Goal: Task Accomplishment & Management: Complete application form

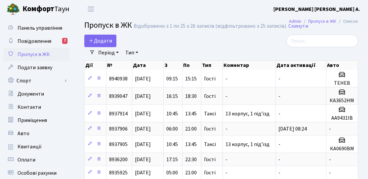
select select "25"
click at [111, 45] on link "Додати" at bounding box center [100, 41] width 32 height 13
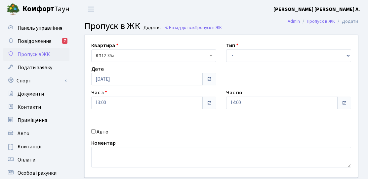
click at [101, 131] on label "Авто" at bounding box center [102, 132] width 12 height 8
click at [95, 131] on input "Авто" at bounding box center [93, 131] width 4 height 4
checkbox input "true"
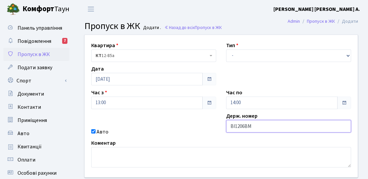
type input "ВІ1206ВМ"
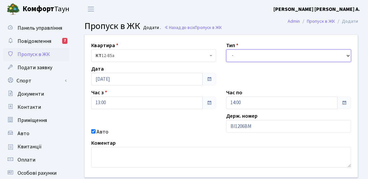
click at [239, 59] on select "- Доставка Таксі Гості Сервіс" at bounding box center [288, 56] width 125 height 13
select select "3"
click at [226, 50] on select "- Доставка Таксі Гості Сервіс" at bounding box center [288, 56] width 125 height 13
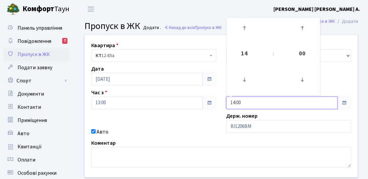
click at [241, 109] on input "14:00" at bounding box center [281, 103] width 111 height 13
click at [244, 26] on icon at bounding box center [244, 28] width 18 height 18
type input "15:00"
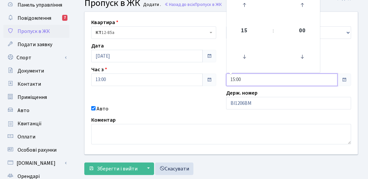
scroll to position [33, 0]
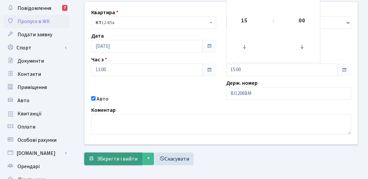
click at [112, 154] on button "Зберегти і вийти" at bounding box center [112, 159] width 57 height 13
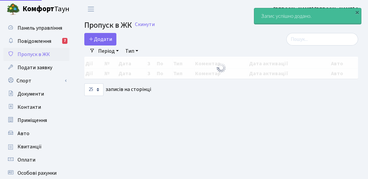
select select "25"
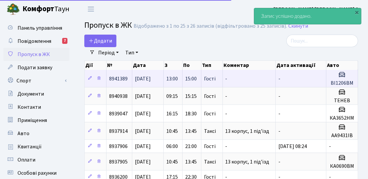
click at [187, 82] on td "15:00" at bounding box center [191, 78] width 19 height 17
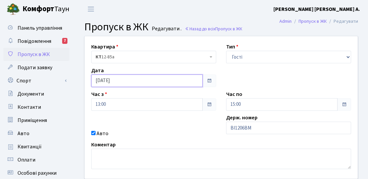
click at [192, 79] on input "[DATE]" at bounding box center [146, 81] width 111 height 13
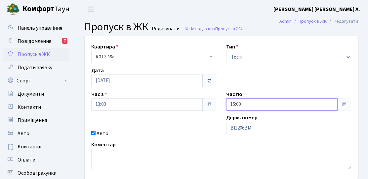
click at [245, 104] on input "15:00" at bounding box center [281, 104] width 111 height 13
click at [243, 102] on input "15:00" at bounding box center [281, 104] width 111 height 13
click at [240, 103] on input "15:00" at bounding box center [281, 104] width 111 height 13
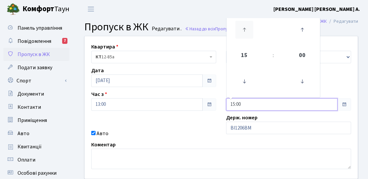
click at [243, 31] on icon at bounding box center [244, 30] width 18 height 18
type input "18:00"
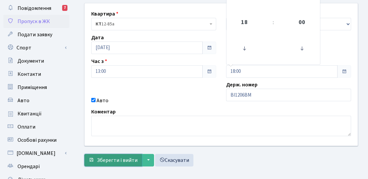
click at [123, 160] on span "Зберегти і вийти" at bounding box center [117, 160] width 41 height 7
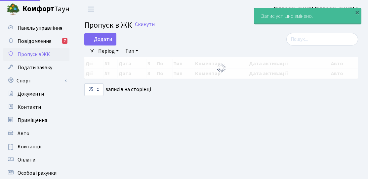
select select "25"
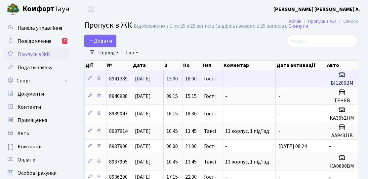
click at [195, 81] on span "18:00" at bounding box center [191, 78] width 12 height 7
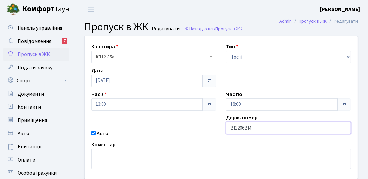
click at [237, 129] on input "ВІ1206ВМ" at bounding box center [288, 128] width 125 height 13
click at [240, 127] on input "ВІ1206ВМ" at bounding box center [288, 128] width 125 height 13
click at [244, 127] on input "ВІ1206ВМ" at bounding box center [288, 128] width 125 height 13
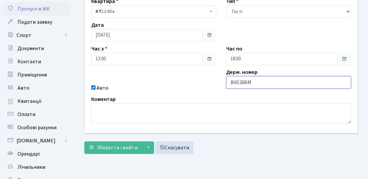
scroll to position [66, 0]
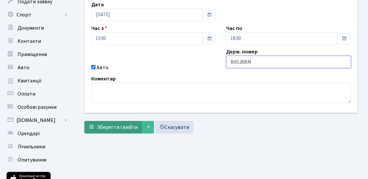
type input "Ві0126ВМ"
click at [126, 132] on button "Зберегти і вийти" at bounding box center [112, 127] width 57 height 13
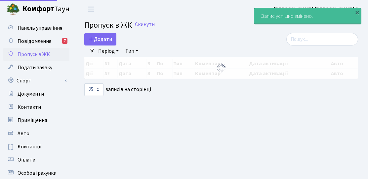
select select "25"
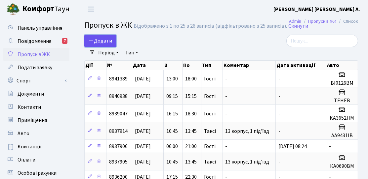
click at [97, 39] on span "Додати" at bounding box center [100, 40] width 23 height 7
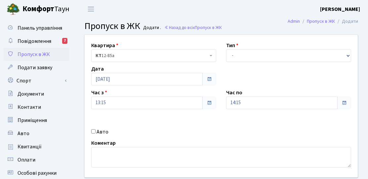
click at [100, 135] on label "Авто" at bounding box center [102, 132] width 12 height 8
click at [95, 134] on input "Авто" at bounding box center [93, 131] width 4 height 4
checkbox input "true"
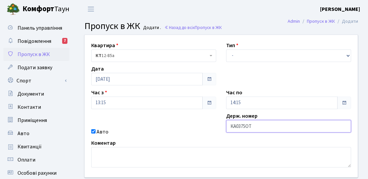
type input "КА0375ОТ"
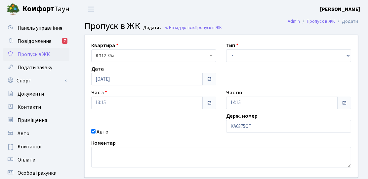
click at [238, 62] on div "Квартира <b>КТ</b>&nbsp;&nbsp;&nbsp;&nbsp;12-85а КТ 12-85а Тип - Доставка Таксі…" at bounding box center [221, 106] width 283 height 143
click at [238, 60] on select "- Доставка Таксі Гості Сервіс" at bounding box center [288, 56] width 125 height 13
select select "3"
click at [226, 50] on select "- Доставка Таксі Гості Сервіс" at bounding box center [288, 56] width 125 height 13
click at [237, 92] on label "Час по" at bounding box center [234, 93] width 16 height 8
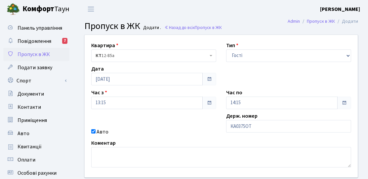
click at [238, 96] on label "Час по" at bounding box center [234, 93] width 16 height 8
click at [238, 100] on input "14:15" at bounding box center [281, 103] width 111 height 13
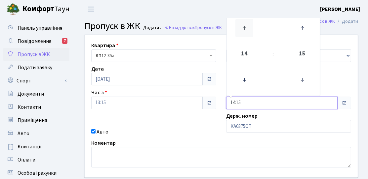
click at [250, 34] on icon at bounding box center [244, 28] width 18 height 18
type input "16:15"
click at [198, 124] on div "Квартира <b>КТ</b>&nbsp;&nbsp;&nbsp;&nbsp;12-85а КТ 12-85а Тип - Доставка Таксі…" at bounding box center [221, 106] width 283 height 143
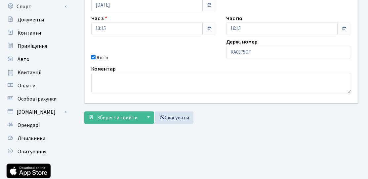
scroll to position [118, 0]
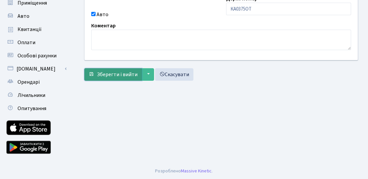
click at [115, 78] on button "Зберегти і вийти" at bounding box center [112, 74] width 57 height 13
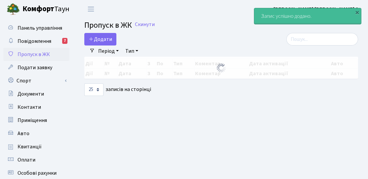
select select "25"
